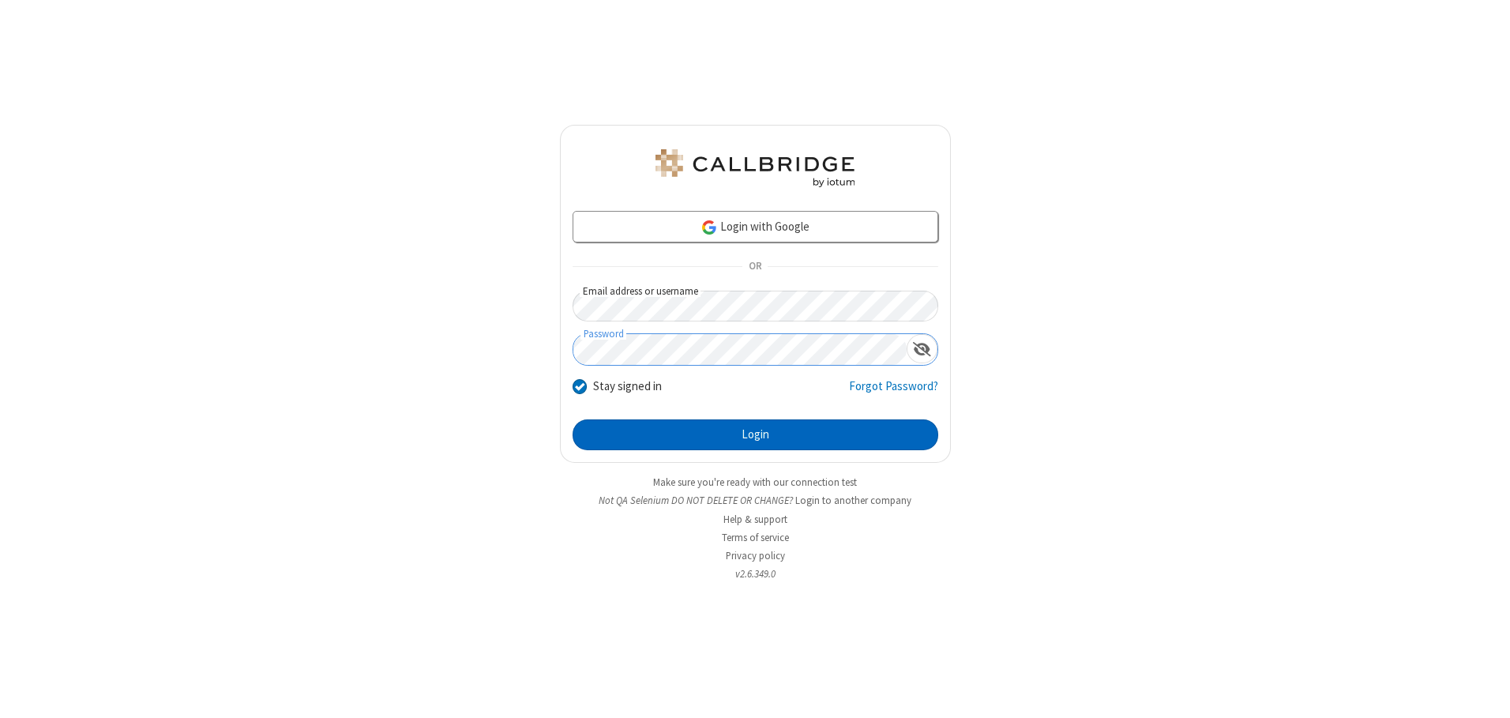
click at [755, 434] on button "Login" at bounding box center [756, 435] width 366 height 32
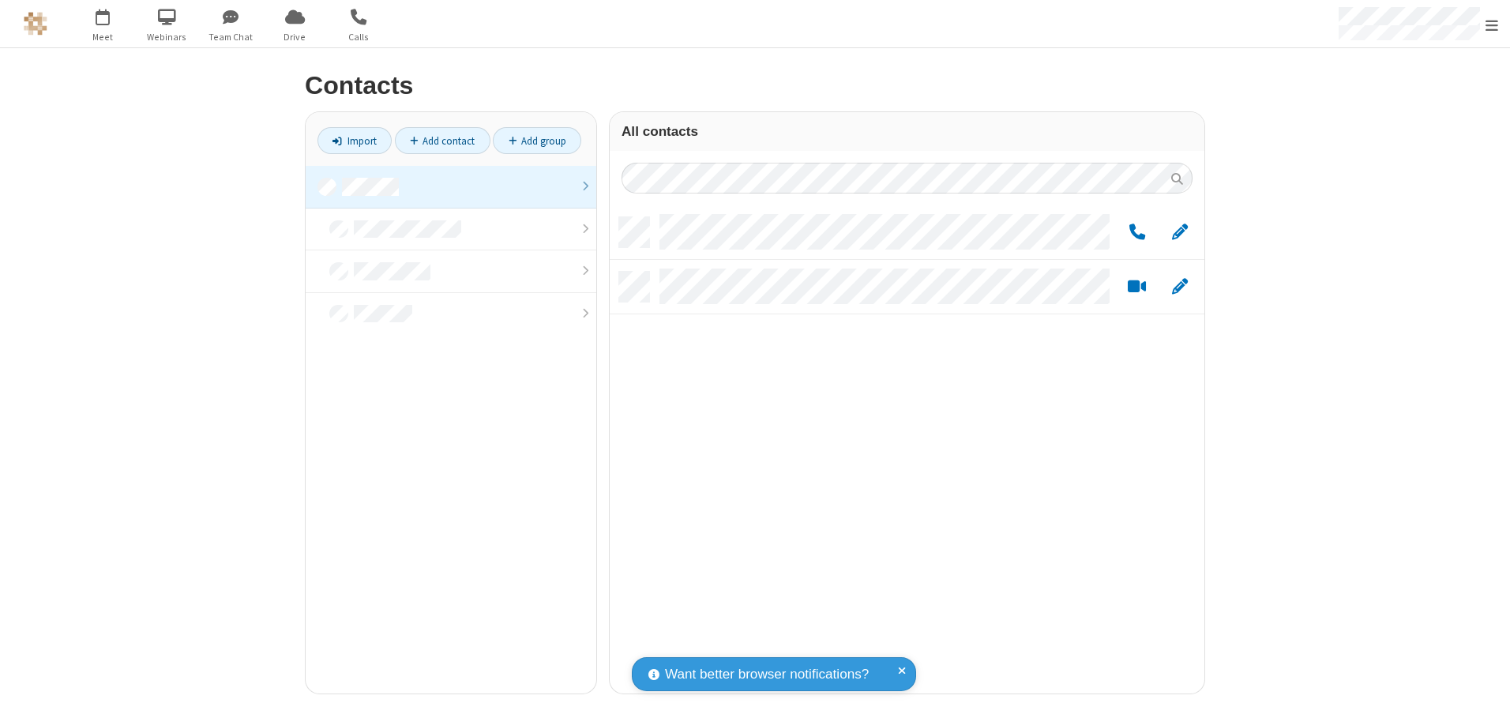
scroll to position [476, 583]
click at [451, 186] on link at bounding box center [451, 187] width 291 height 43
click at [537, 141] on link "Add group" at bounding box center [537, 140] width 88 height 27
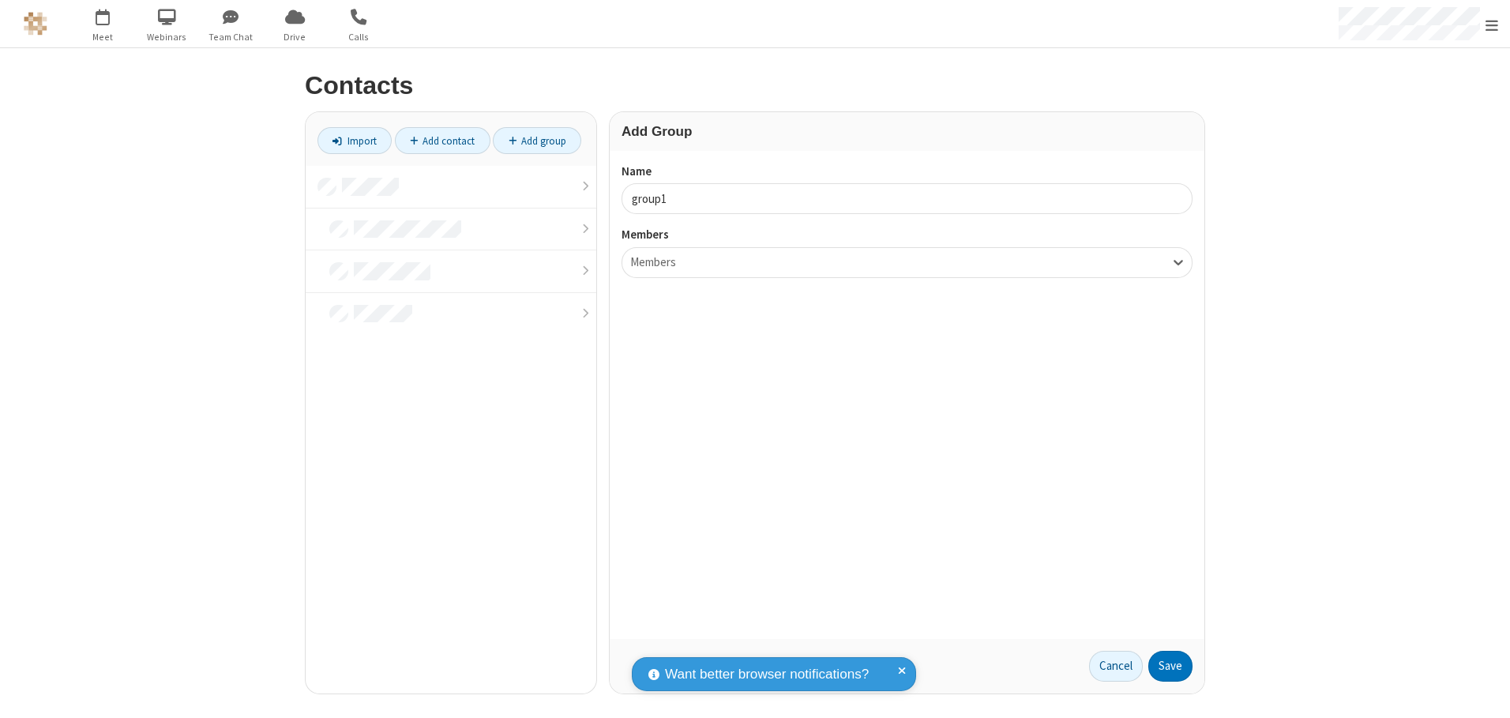
type input "group1"
type input "name18"
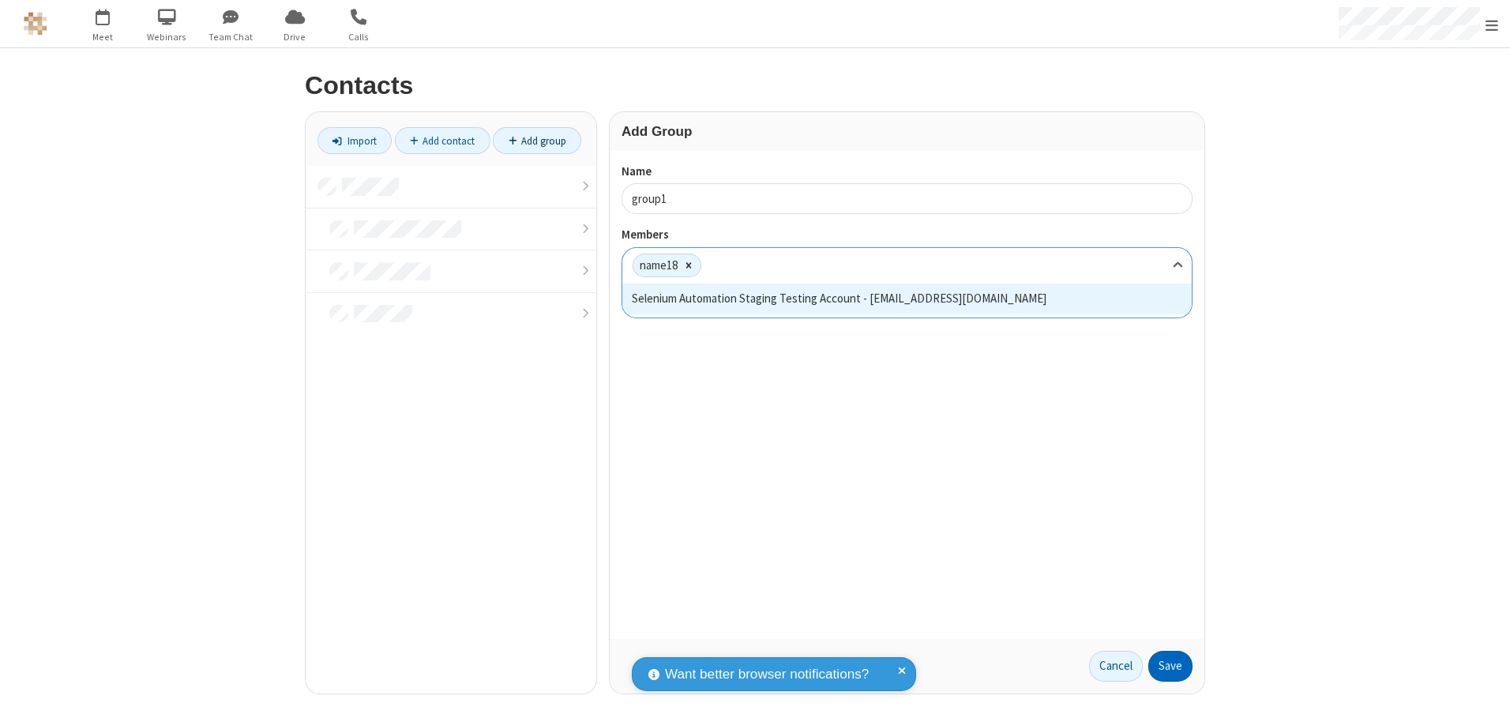
click at [1171, 666] on button "Save" at bounding box center [1170, 667] width 44 height 32
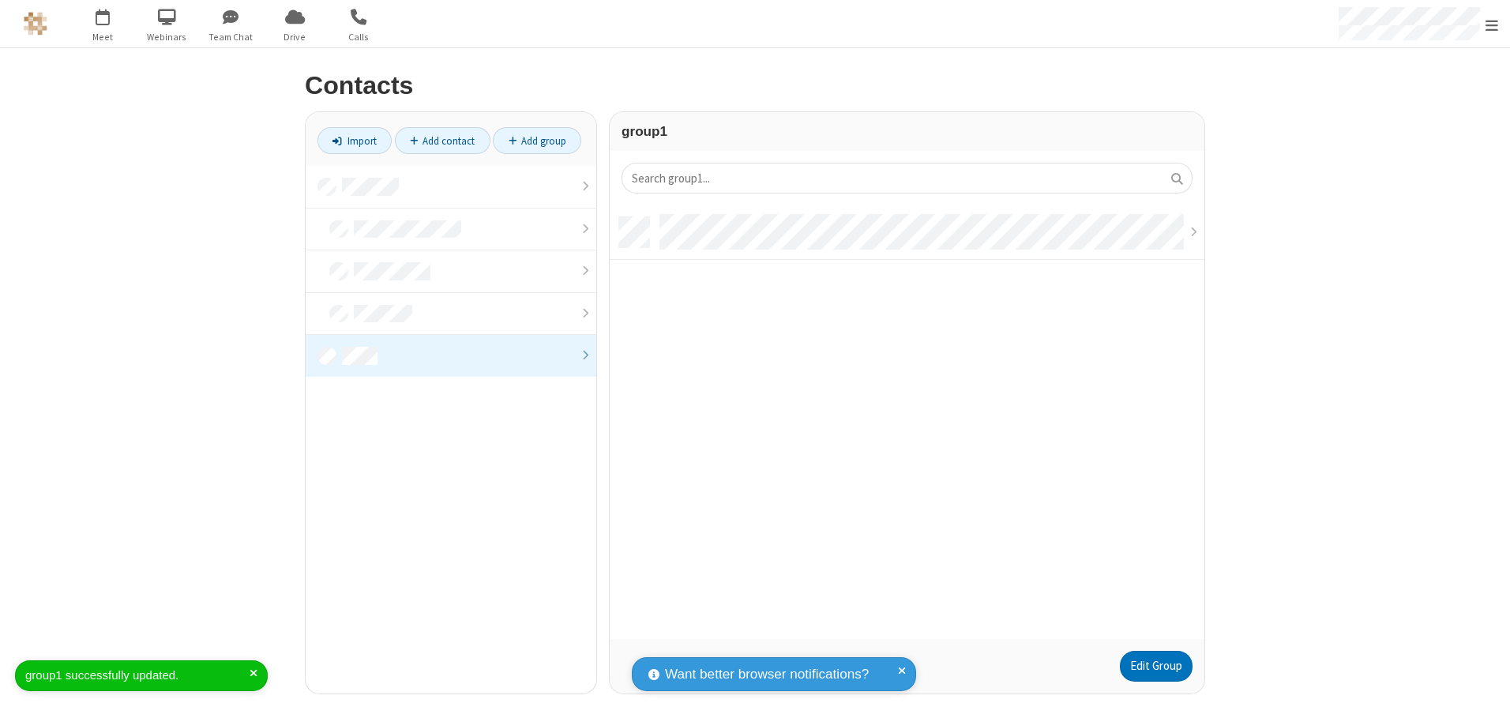
scroll to position [422, 583]
